Goal: Task Accomplishment & Management: Use online tool/utility

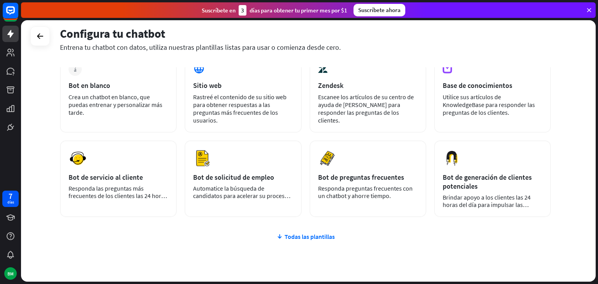
scroll to position [48, 0]
drag, startPoint x: 598, startPoint y: 116, endPoint x: 592, endPoint y: 111, distance: 7.2
click at [592, 111] on div "Configura tu chatbot Entrena tu chatbot con datos, utiliza nuestras plantillas …" at bounding box center [309, 152] width 577 height 264
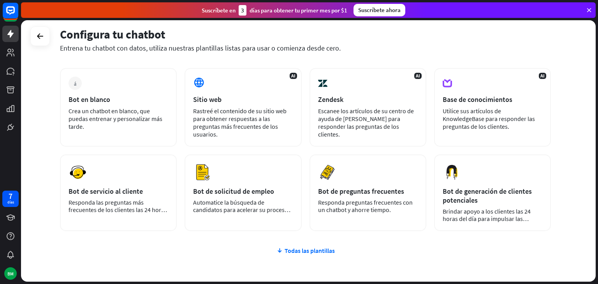
scroll to position [33, 0]
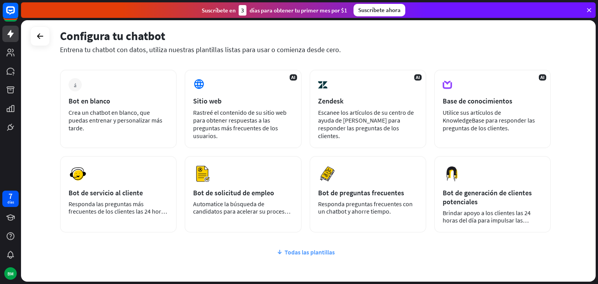
click at [291, 251] on font "Todas las plantillas" at bounding box center [310, 252] width 50 height 8
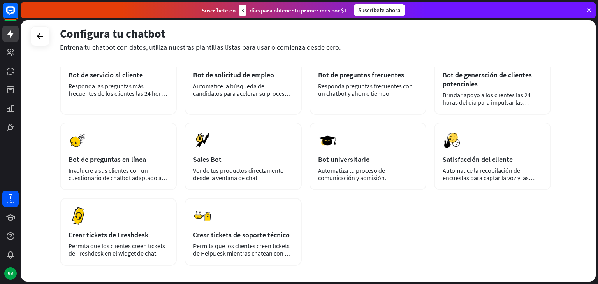
scroll to position [150, 0]
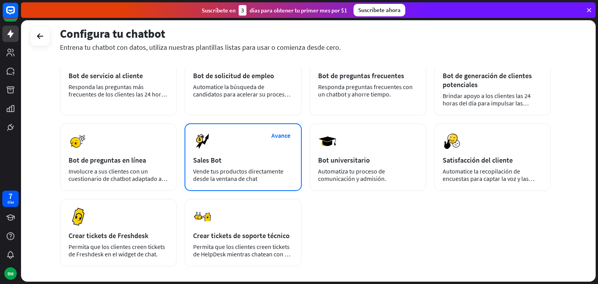
click at [239, 169] on font "Vende tus productos directamente desde la ventana de chat" at bounding box center [238, 174] width 90 height 15
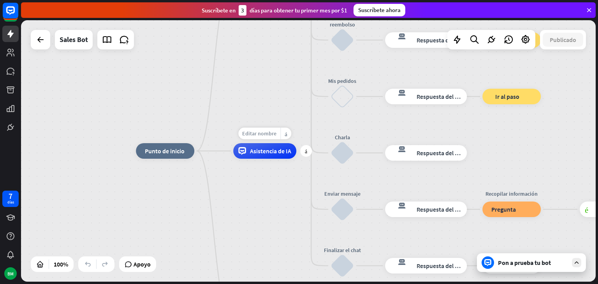
click at [258, 137] on div "Editar nombre" at bounding box center [259, 134] width 42 height 12
type input "******"
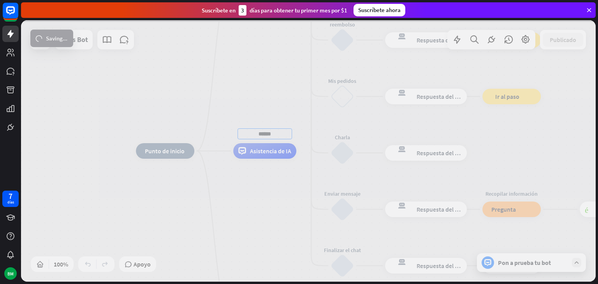
click at [266, 183] on div "inicio_2 Punto de inicio Mensaje de bienvenida respuesta del bot de bloqueo Res…" at bounding box center [308, 151] width 575 height 262
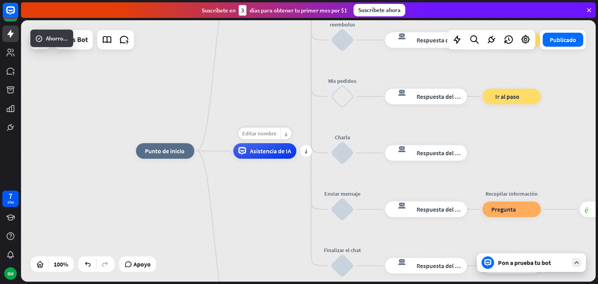
click at [272, 137] on div "Editar nombre" at bounding box center [259, 134] width 42 height 12
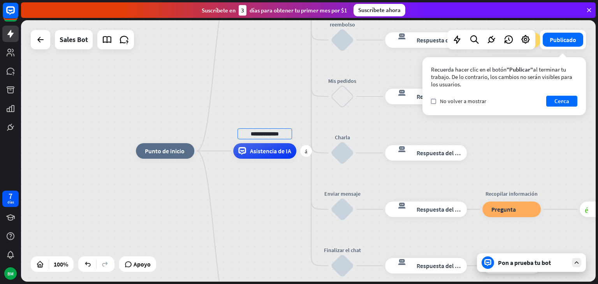
click at [248, 136] on input "**********" at bounding box center [264, 133] width 55 height 11
type input "**********"
click at [155, 134] on font "Editar nombre" at bounding box center [159, 133] width 34 height 7
click at [155, 134] on input "text" at bounding box center [165, 133] width 55 height 11
type input "****"
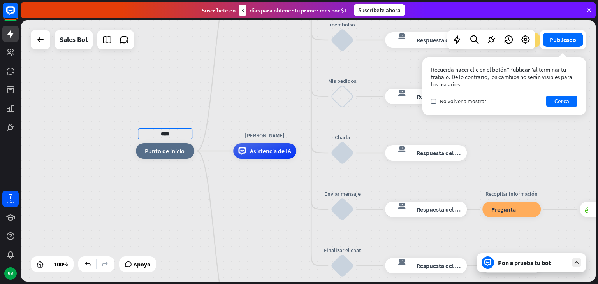
click at [173, 185] on div "**** inicio_2 Punto de inicio Mensaje de bienvenida respuesta del bot de bloque…" at bounding box center [308, 151] width 575 height 262
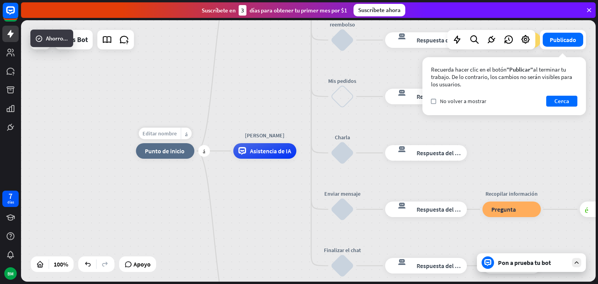
click at [167, 136] on font "Editar nombre" at bounding box center [159, 133] width 34 height 7
type input "*"
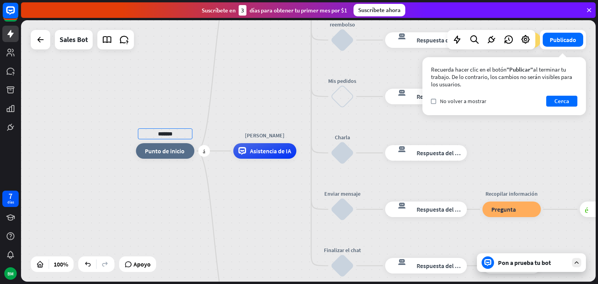
type input "*******"
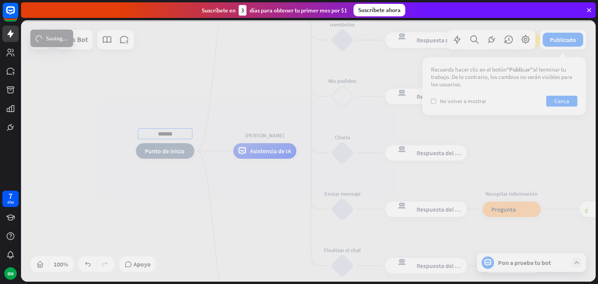
click at [177, 162] on div "******* inicio_2 Punto de inicio Mensaje de bienvenida respuesta del bot de blo…" at bounding box center [308, 151] width 575 height 262
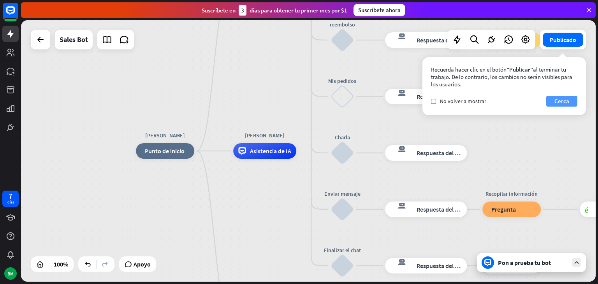
click at [568, 100] on font "Cerca" at bounding box center [561, 100] width 15 height 7
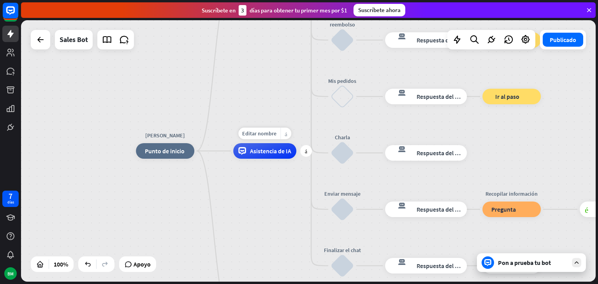
click at [287, 135] on div "más_amarillo" at bounding box center [285, 134] width 11 height 12
click at [311, 140] on font "Comience a probar desde aquí" at bounding box center [325, 143] width 46 height 15
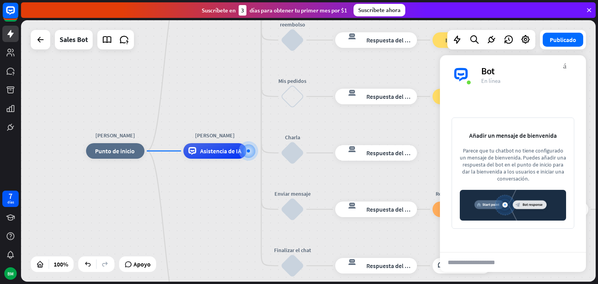
click at [240, 115] on div "[PERSON_NAME] inicio_2 Punto de inicio Mensaje de bienvenida respuesta del bot …" at bounding box center [308, 151] width 575 height 262
click at [590, 10] on icon at bounding box center [589, 10] width 7 height 7
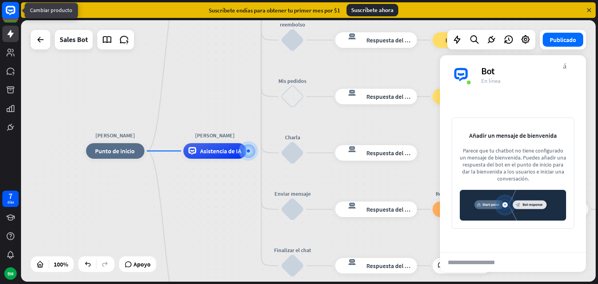
click at [9, 19] on icon at bounding box center [11, 11] width 18 height 18
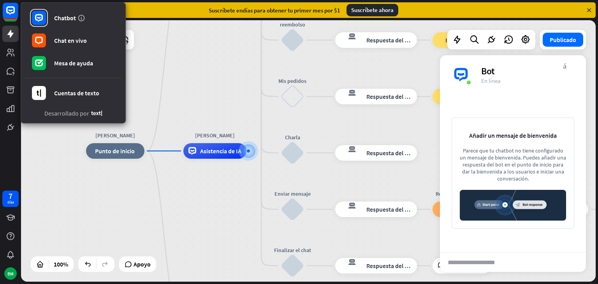
click at [91, 112] on icon at bounding box center [96, 113] width 11 height 5
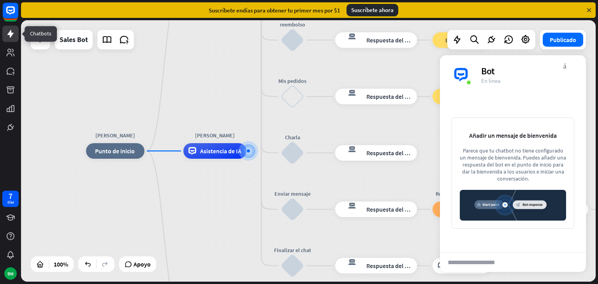
click at [9, 30] on icon at bounding box center [10, 33] width 9 height 9
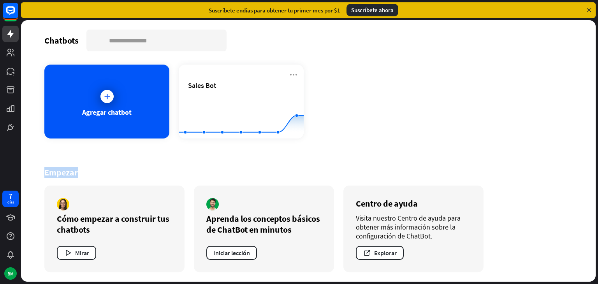
drag, startPoint x: 598, startPoint y: 142, endPoint x: 598, endPoint y: 199, distance: 57.6
click at [598, 199] on div "Chatbots buscar Agregar chatbot Sales Bot Created with Highcharts 10.1.0 0 1 2 …" at bounding box center [309, 152] width 577 height 264
click at [8, 12] on icon at bounding box center [10, 10] width 9 height 9
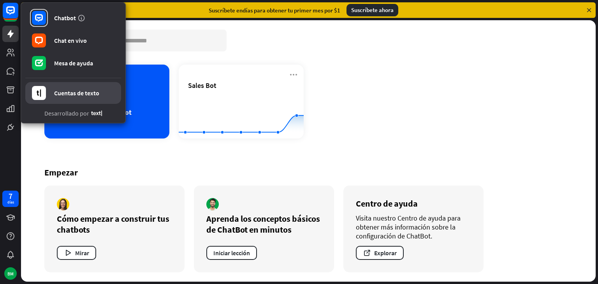
click at [61, 97] on link "Cuentas de texto" at bounding box center [73, 93] width 96 height 22
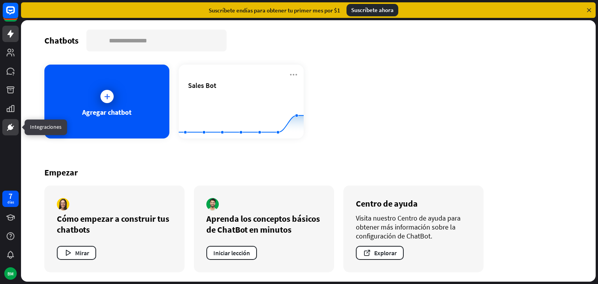
click at [11, 130] on icon at bounding box center [10, 127] width 5 height 5
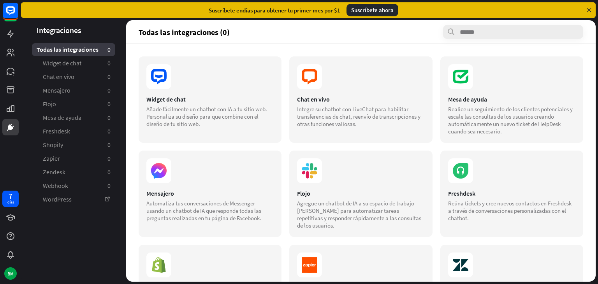
drag, startPoint x: 598, startPoint y: 104, endPoint x: 592, endPoint y: 88, distance: 17.0
click at [592, 88] on div "Integraciones Todas las integraciones 0 Widget de chat 0 Chat en vivo 0 Mensaje…" at bounding box center [309, 152] width 577 height 264
click at [513, 30] on input "text" at bounding box center [513, 32] width 140 height 14
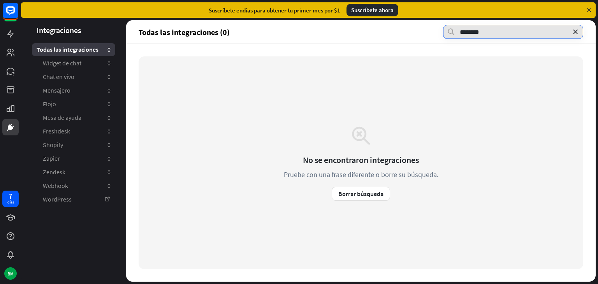
type input "********"
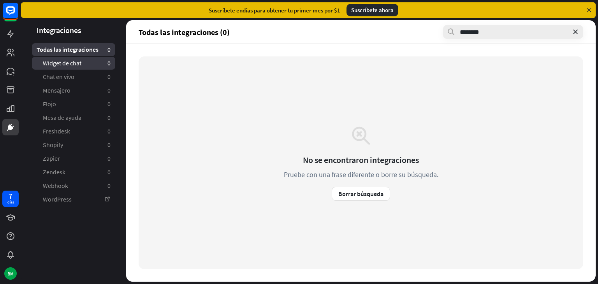
click at [70, 66] on font "Widget de chat" at bounding box center [62, 63] width 39 height 8
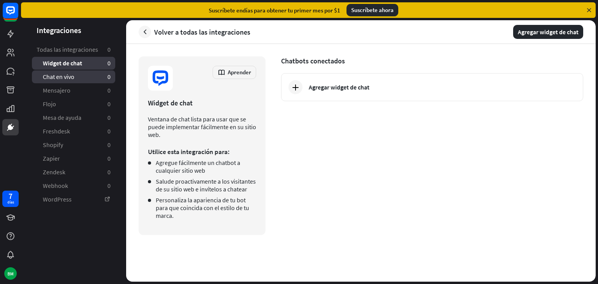
click at [74, 83] on link "Chat en vivo 0" at bounding box center [73, 76] width 83 height 13
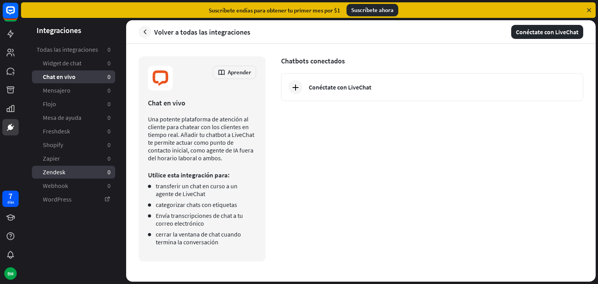
drag, startPoint x: 74, startPoint y: 83, endPoint x: 91, endPoint y: 171, distance: 90.1
click at [91, 171] on ul "Widget de chat 0 Chat en vivo 0 Mensajero 0 Flojo 0 Mesa de ayuda 0 Freshdesk 0…" at bounding box center [73, 131] width 83 height 149
click at [85, 218] on aside "Integraciones Todas las integraciones 0 Widget de chat 0 Chat en vivo 0 Mensaje…" at bounding box center [73, 151] width 105 height 262
click at [146, 33] on icon "button" at bounding box center [145, 32] width 8 height 8
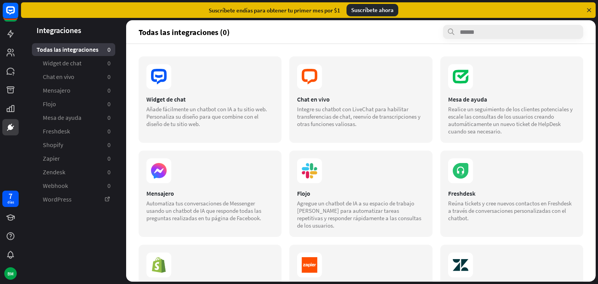
drag, startPoint x: 598, startPoint y: 90, endPoint x: 598, endPoint y: 112, distance: 21.8
click at [598, 112] on div "Integraciones Todas las integraciones 0 Widget de chat 0 Chat en vivo 0 Mensaje…" at bounding box center [309, 152] width 577 height 264
click at [9, 49] on icon at bounding box center [10, 52] width 9 height 9
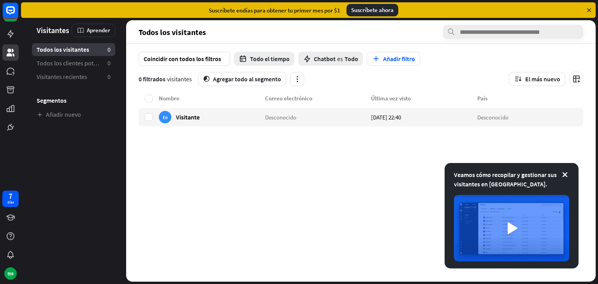
click at [16, 43] on div at bounding box center [10, 67] width 21 height 135
click at [9, 32] on icon at bounding box center [10, 34] width 6 height 8
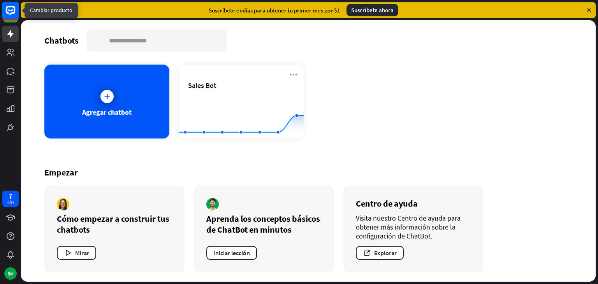
click at [10, 9] on rect at bounding box center [10, 10] width 17 height 17
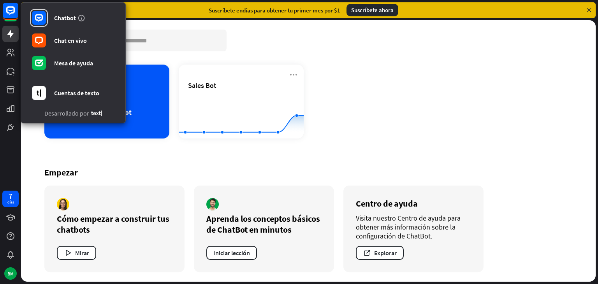
click at [73, 113] on font "Desarrollado por" at bounding box center [66, 113] width 45 height 8
